Goal: Transaction & Acquisition: Purchase product/service

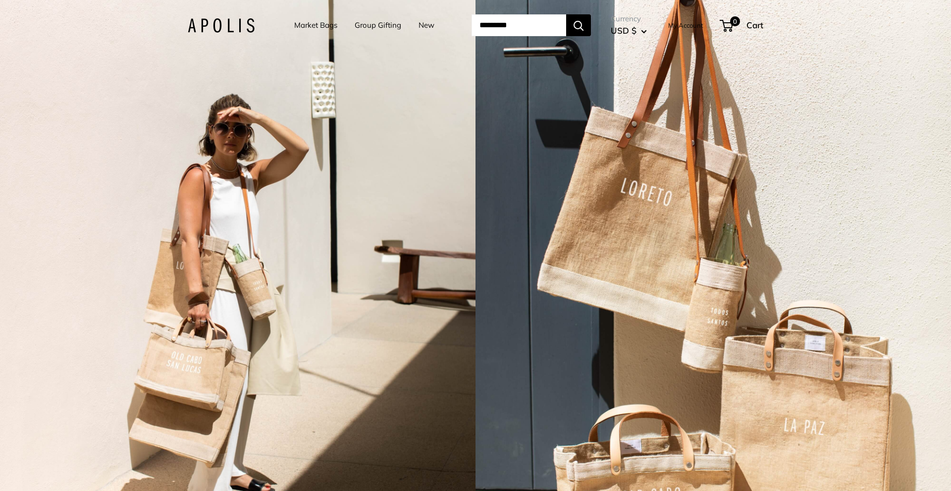
click at [503, 23] on input "Search..." at bounding box center [519, 25] width 95 height 22
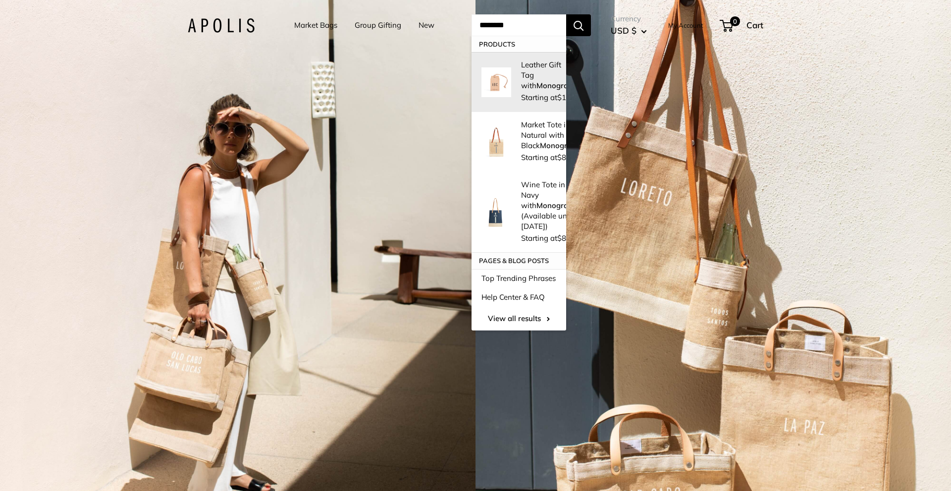
type input "********"
click at [523, 77] on p "Leather Gift Tag with Monogram" at bounding box center [548, 74] width 54 height 31
